Goal: Transaction & Acquisition: Purchase product/service

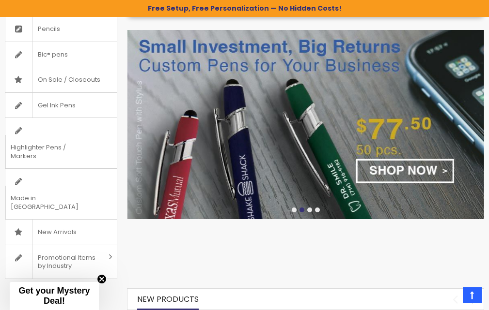
scroll to position [213, 0]
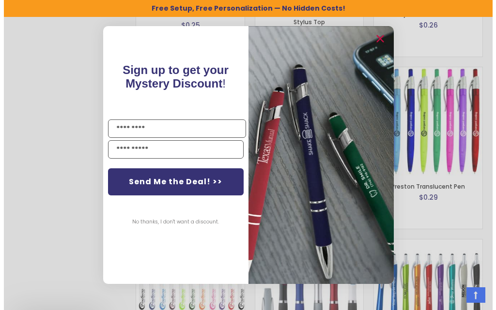
scroll to position [1476, 0]
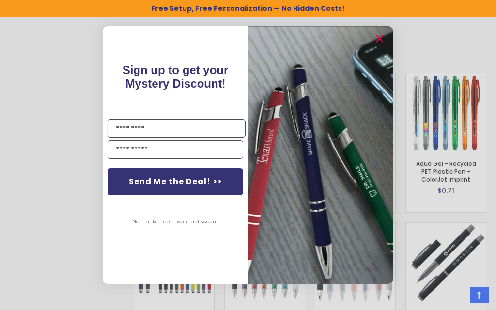
drag, startPoint x: 493, startPoint y: 62, endPoint x: 495, endPoint y: 106, distance: 44.1
click at [147, 223] on button "No thanks, I don't want a discount." at bounding box center [175, 222] width 96 height 24
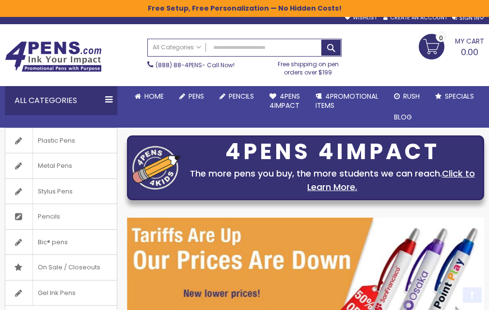
scroll to position [0, 0]
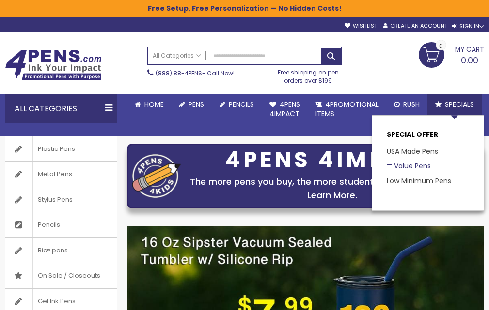
click at [420, 166] on link "Value Pens" at bounding box center [408, 166] width 44 height 10
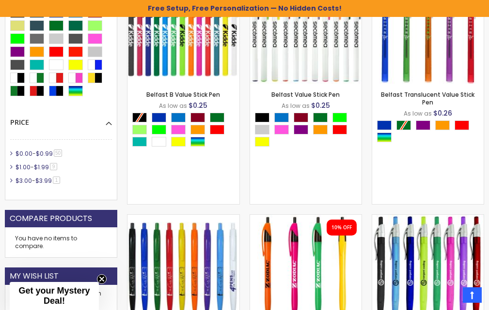
scroll to position [372, 0]
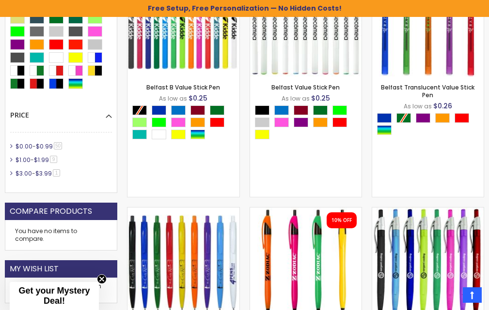
drag, startPoint x: 492, startPoint y: 20, endPoint x: 494, endPoint y: 70, distance: 49.4
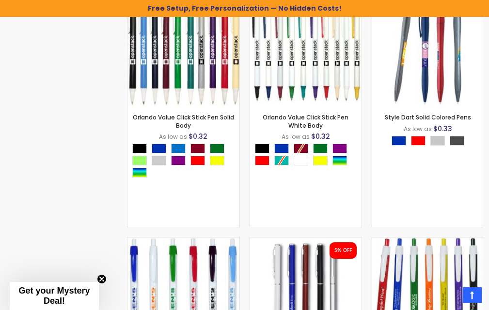
scroll to position [1083, 0]
